Goal: Information Seeking & Learning: Compare options

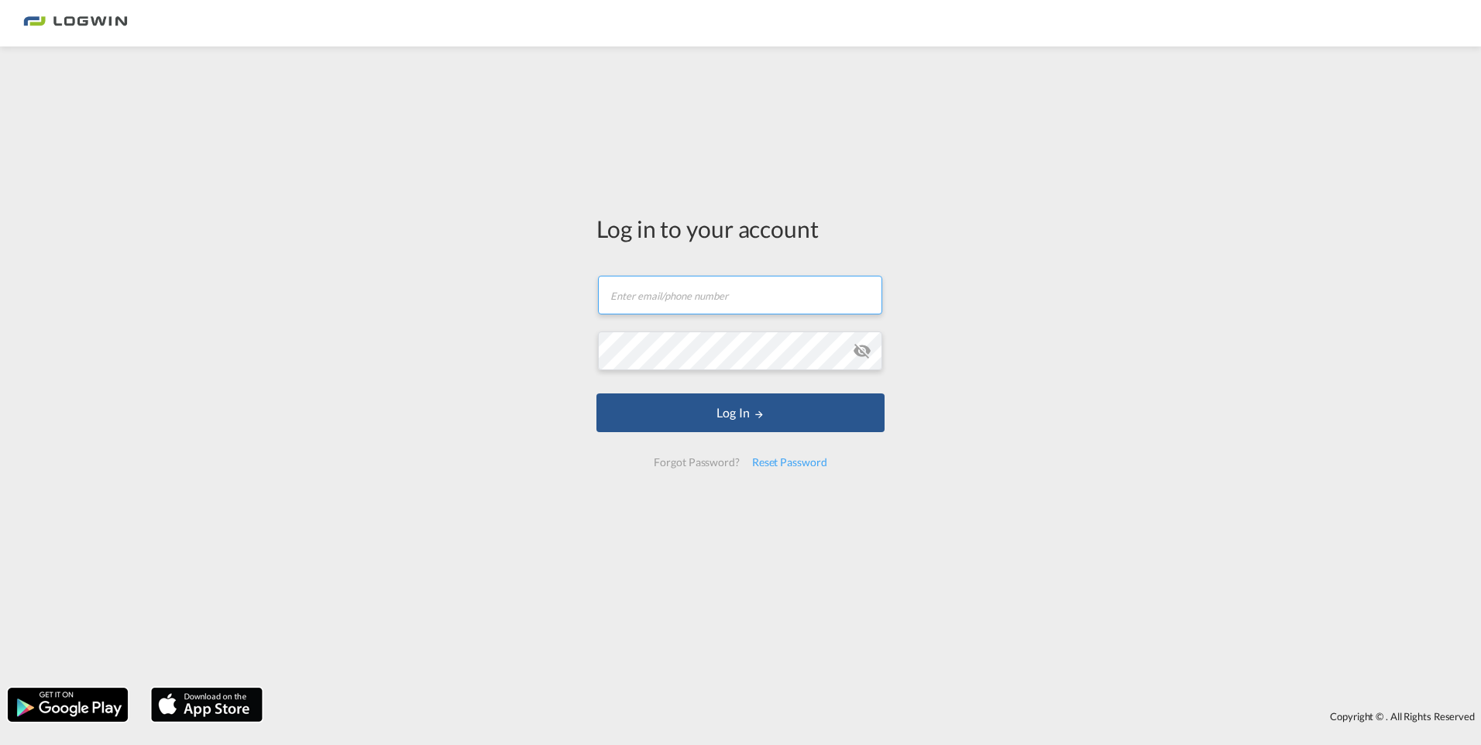
type input "[PERSON_NAME][EMAIL_ADDRESS][PERSON_NAME][DOMAIN_NAME]"
click at [739, 417] on button "Log In" at bounding box center [741, 413] width 288 height 39
